Goal: Information Seeking & Learning: Learn about a topic

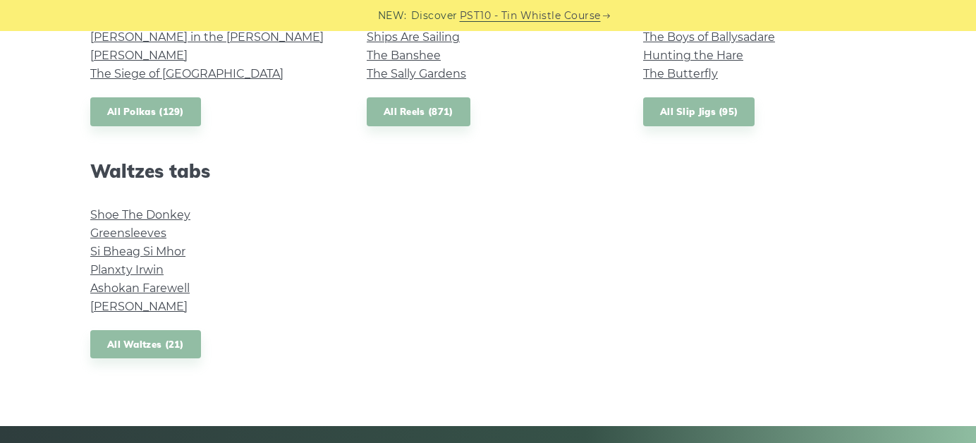
scroll to position [1141, 0]
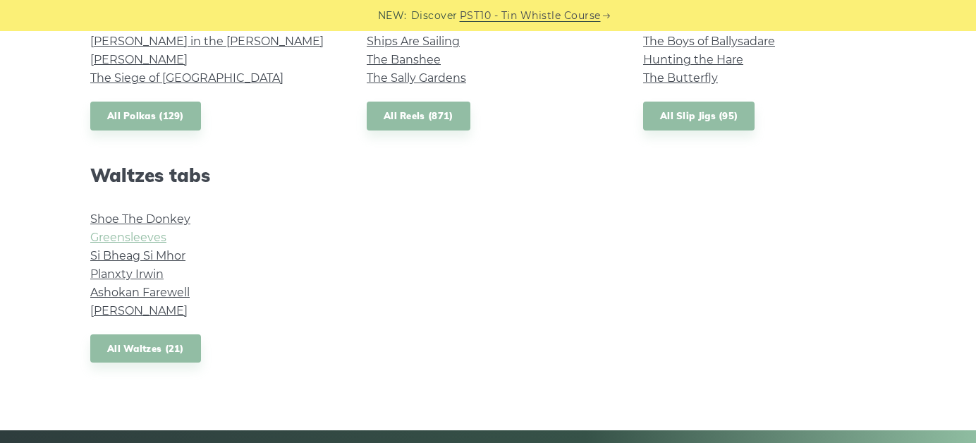
click at [146, 238] on link "Greensleeves" at bounding box center [128, 237] width 76 height 13
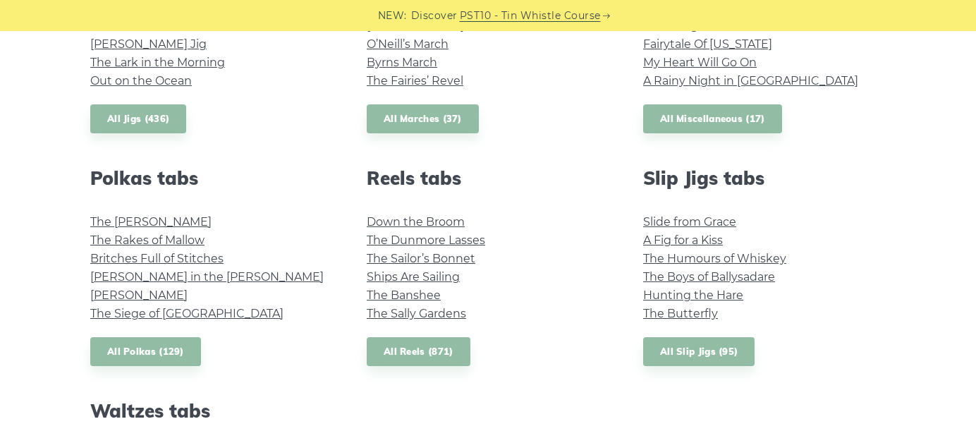
scroll to position [859, 0]
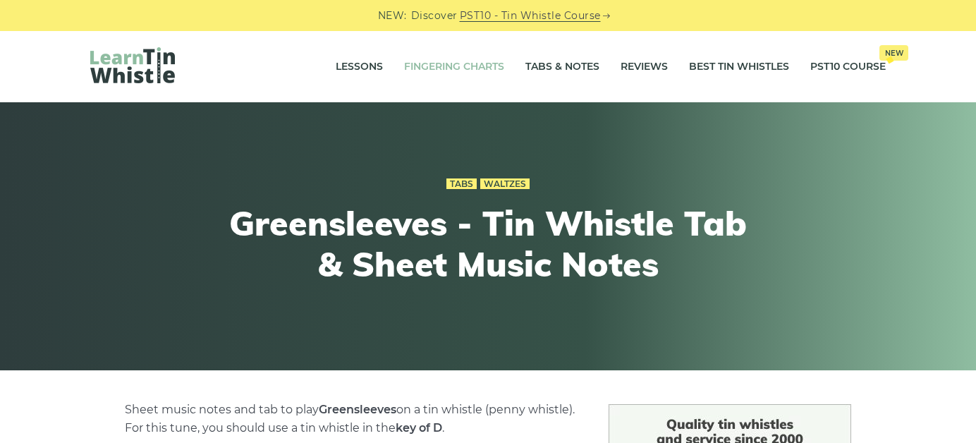
click at [463, 62] on link "Fingering Charts" at bounding box center [454, 66] width 100 height 35
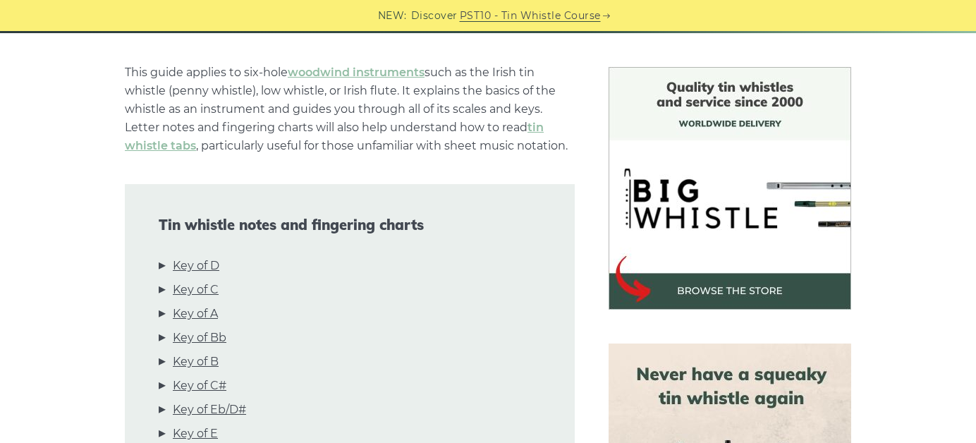
scroll to position [423, 0]
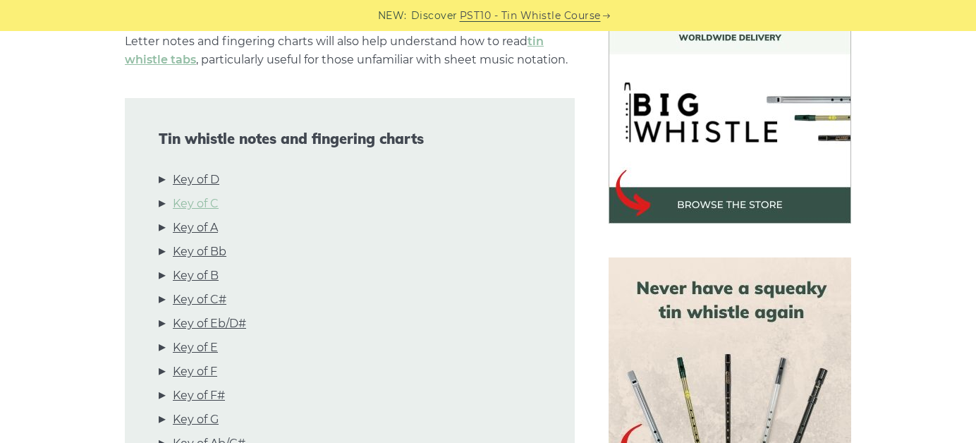
click at [208, 210] on link "Key of C" at bounding box center [196, 204] width 46 height 18
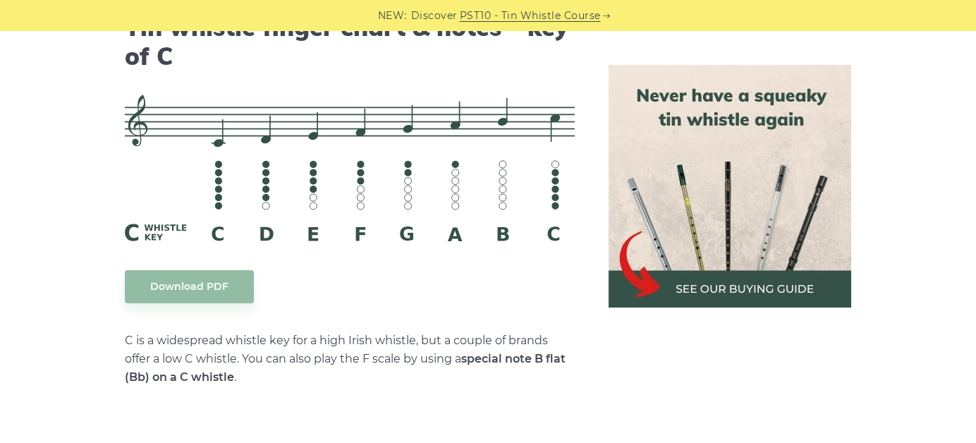
scroll to position [3603, 0]
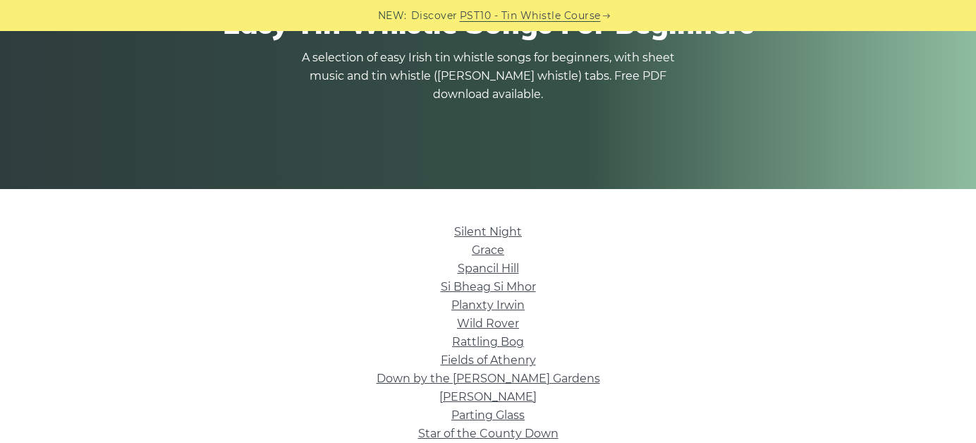
scroll to position [212, 0]
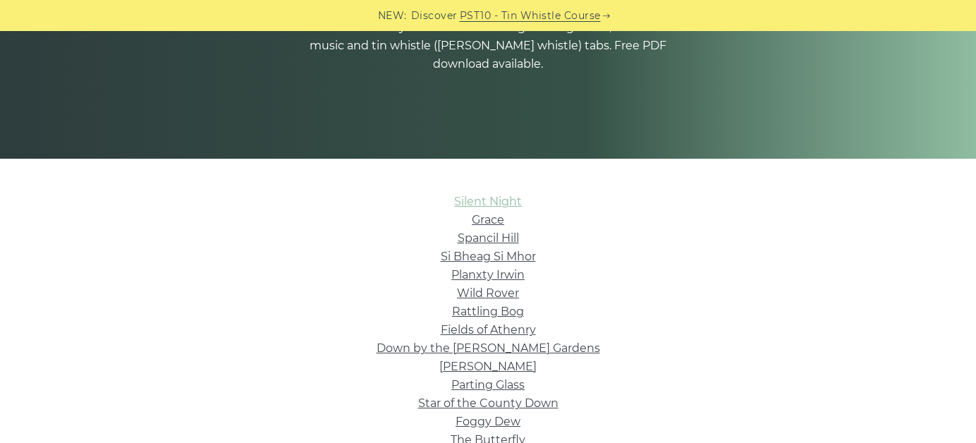
click at [473, 195] on link "Silent Night" at bounding box center [488, 201] width 68 height 13
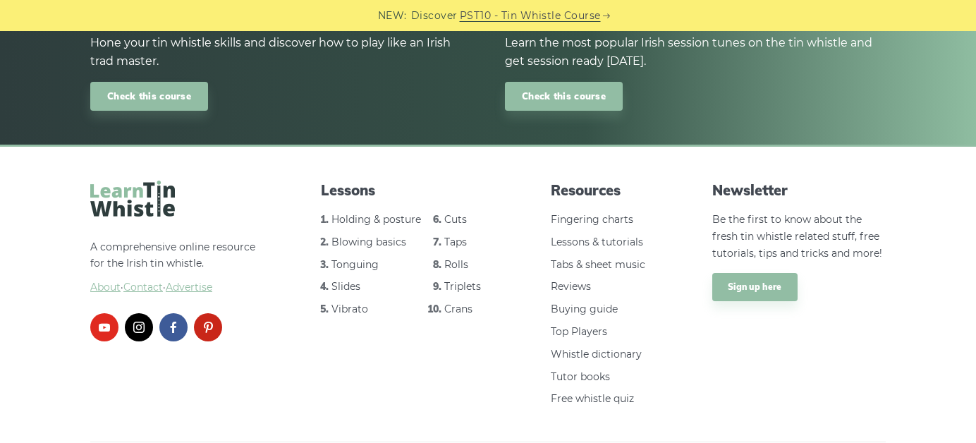
scroll to position [2114, 0]
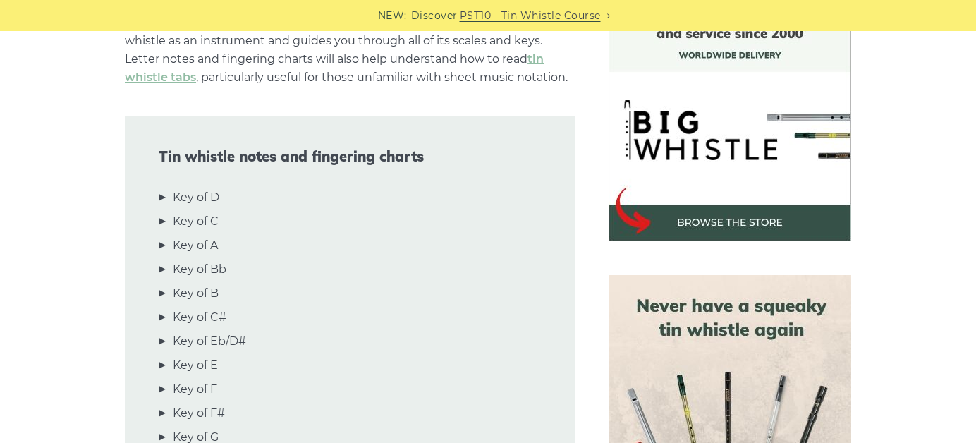
scroll to position [423, 0]
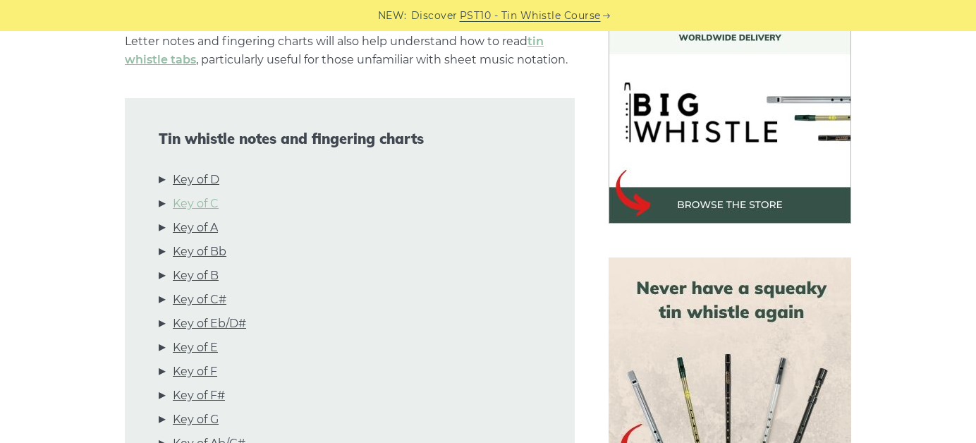
click at [211, 207] on link "Key of C" at bounding box center [196, 204] width 46 height 18
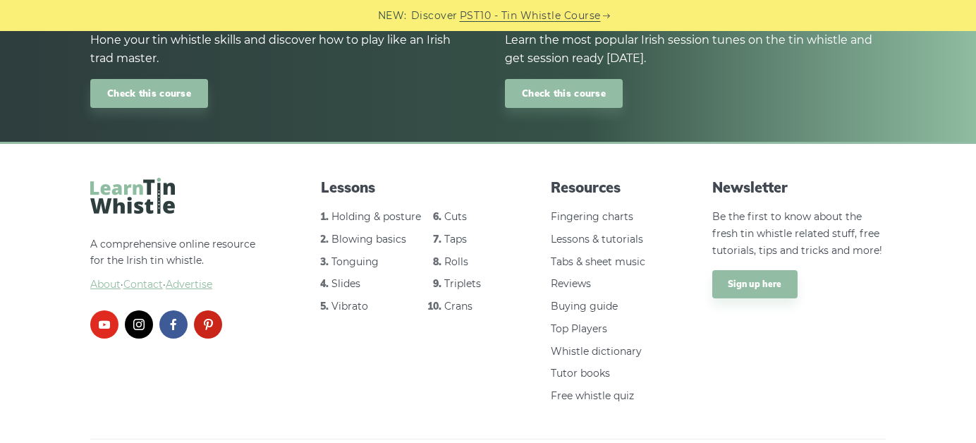
scroll to position [8593, 0]
